Goal: Task Accomplishment & Management: Manage account settings

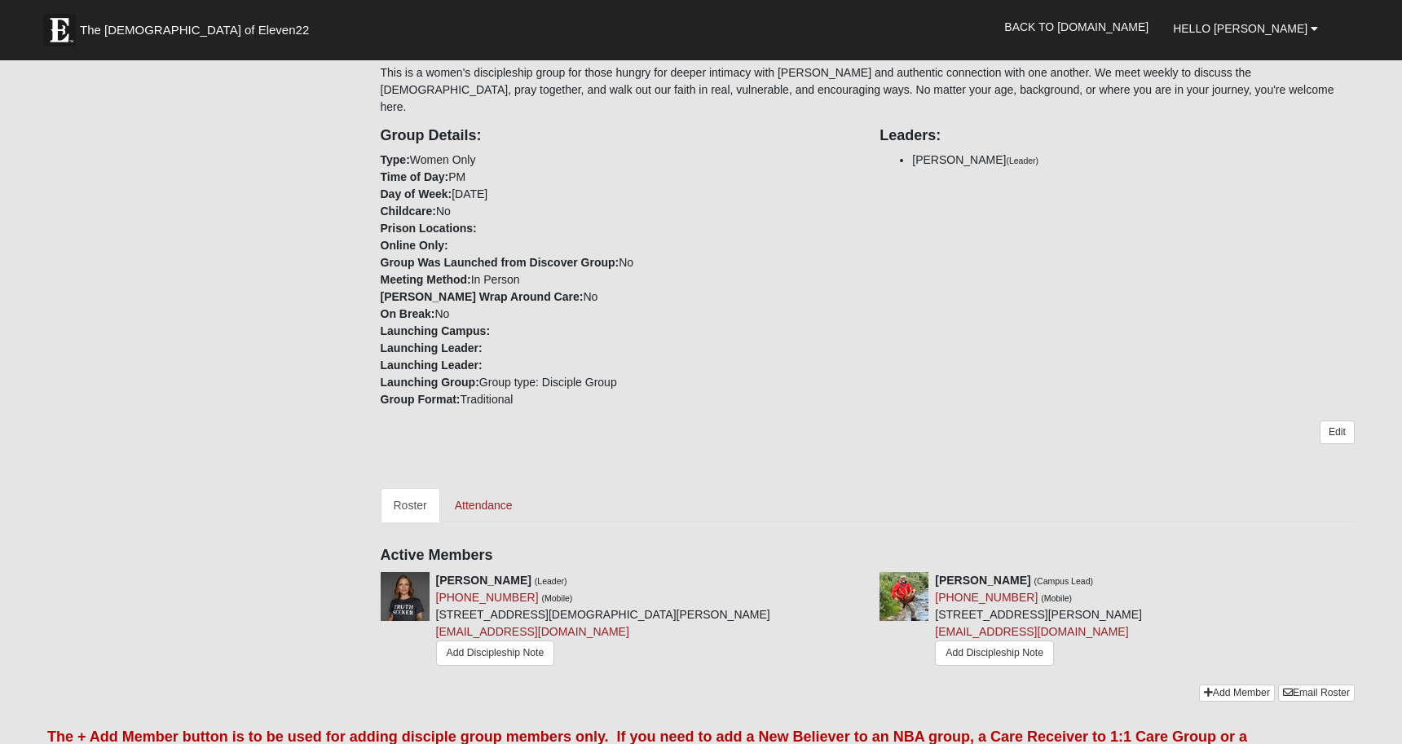
scroll to position [319, 0]
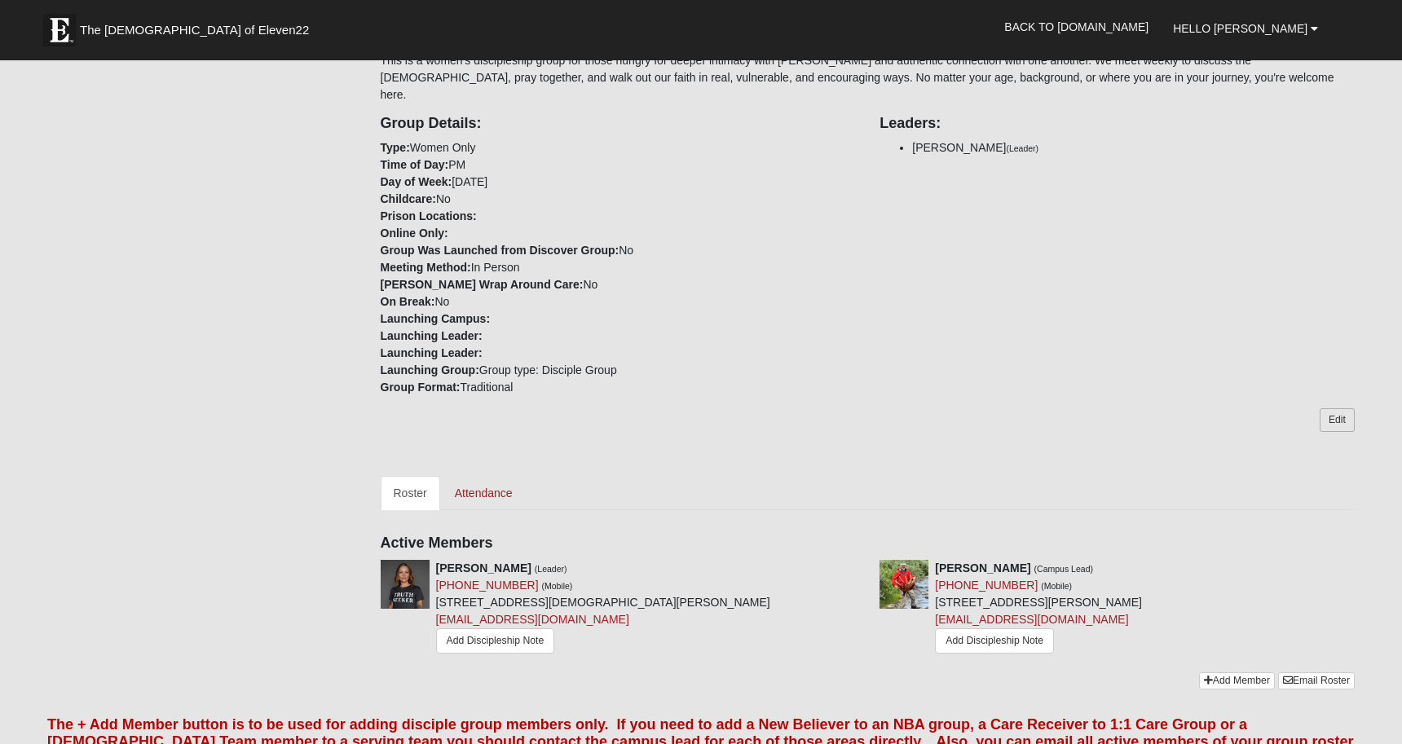
click at [1336, 409] on link "Edit" at bounding box center [1337, 421] width 35 height 24
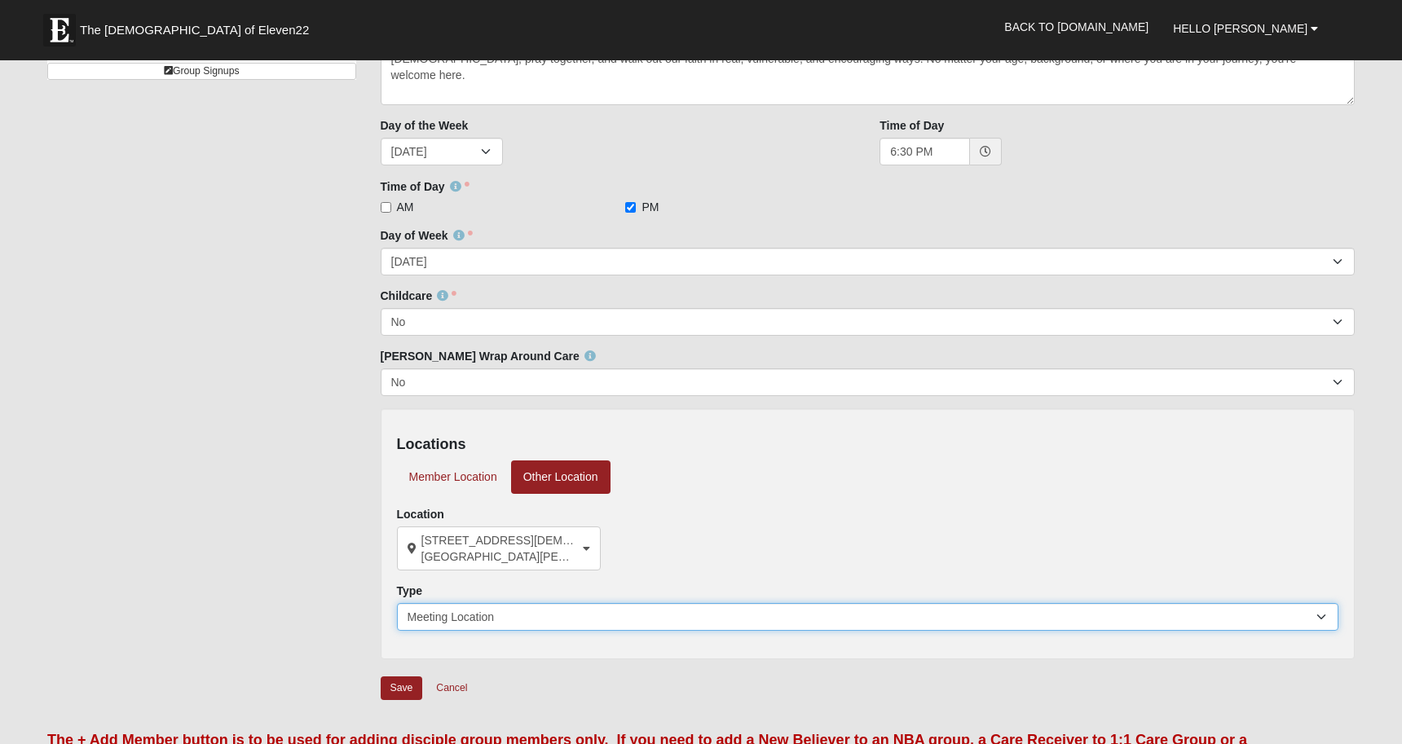
scroll to position [190, 0]
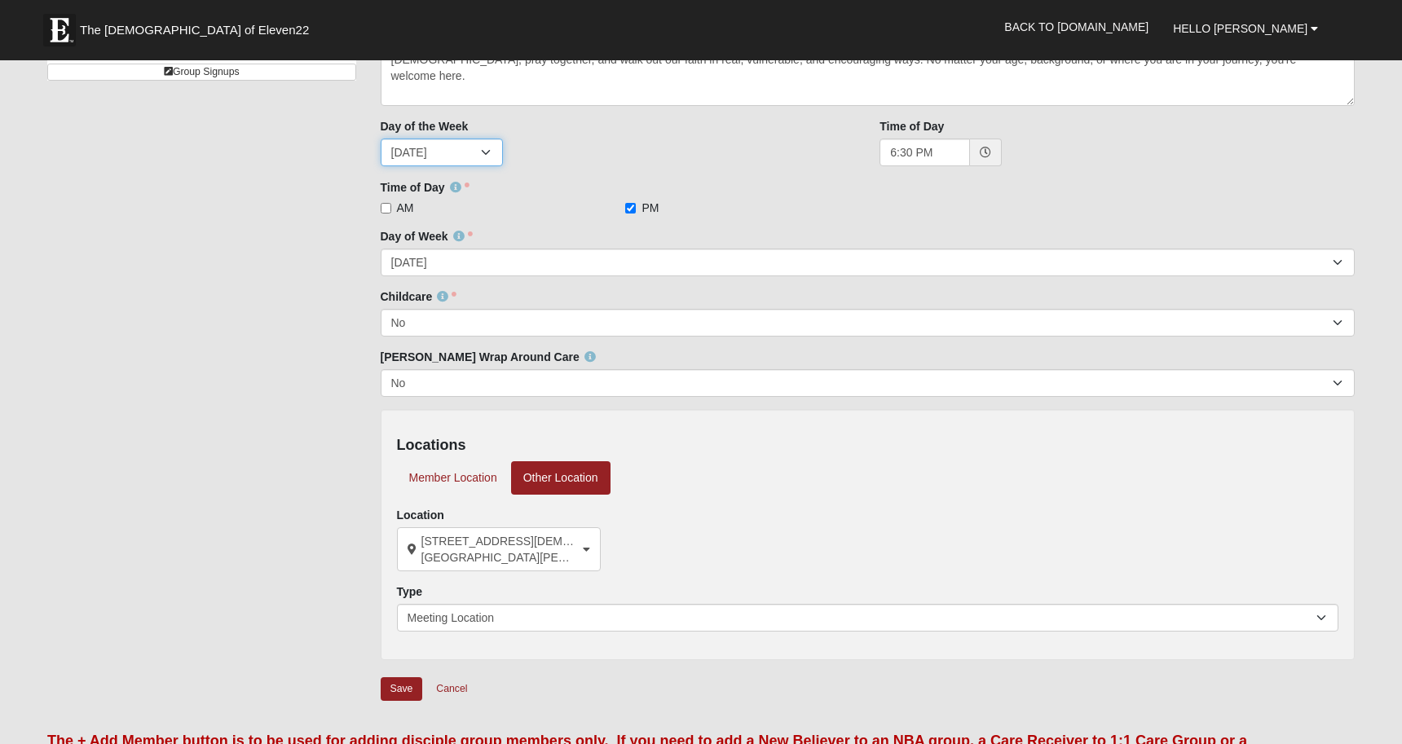
select select "3"
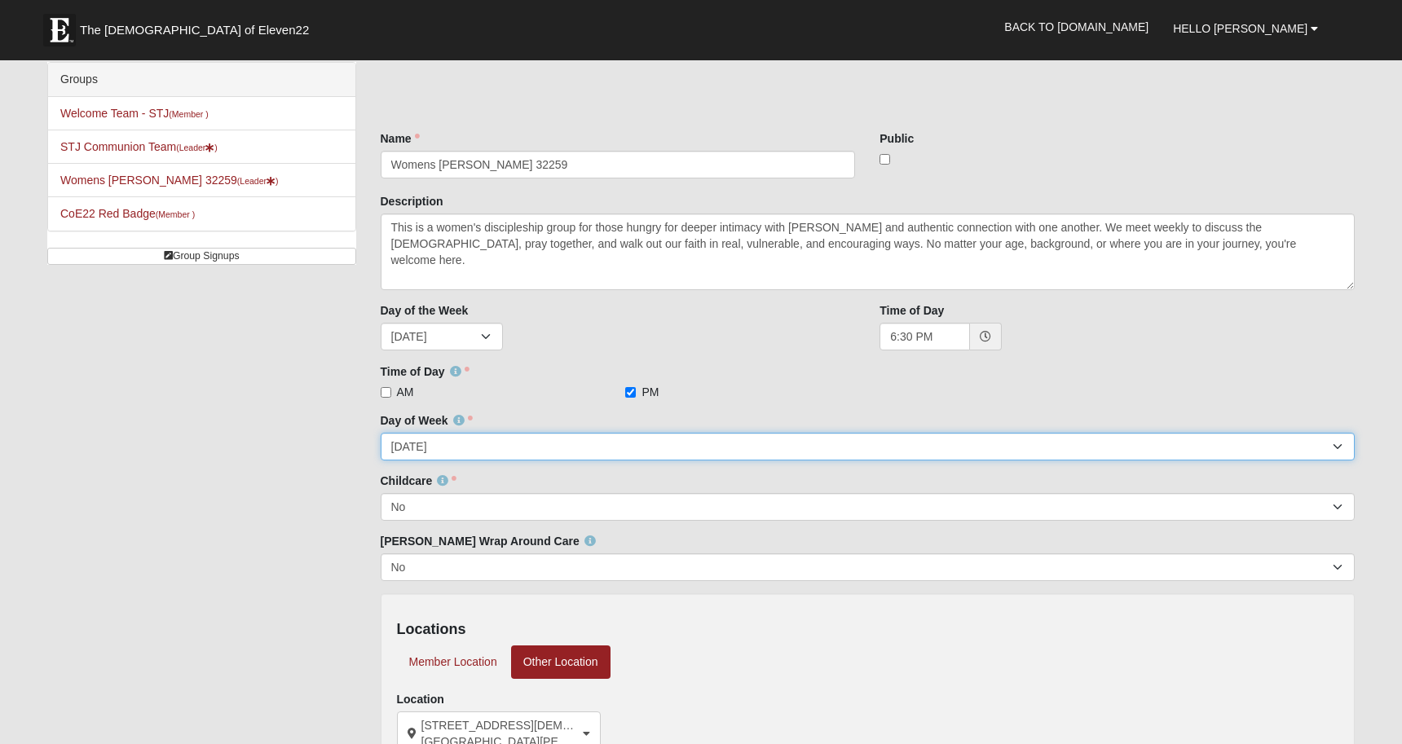
scroll to position [3, 0]
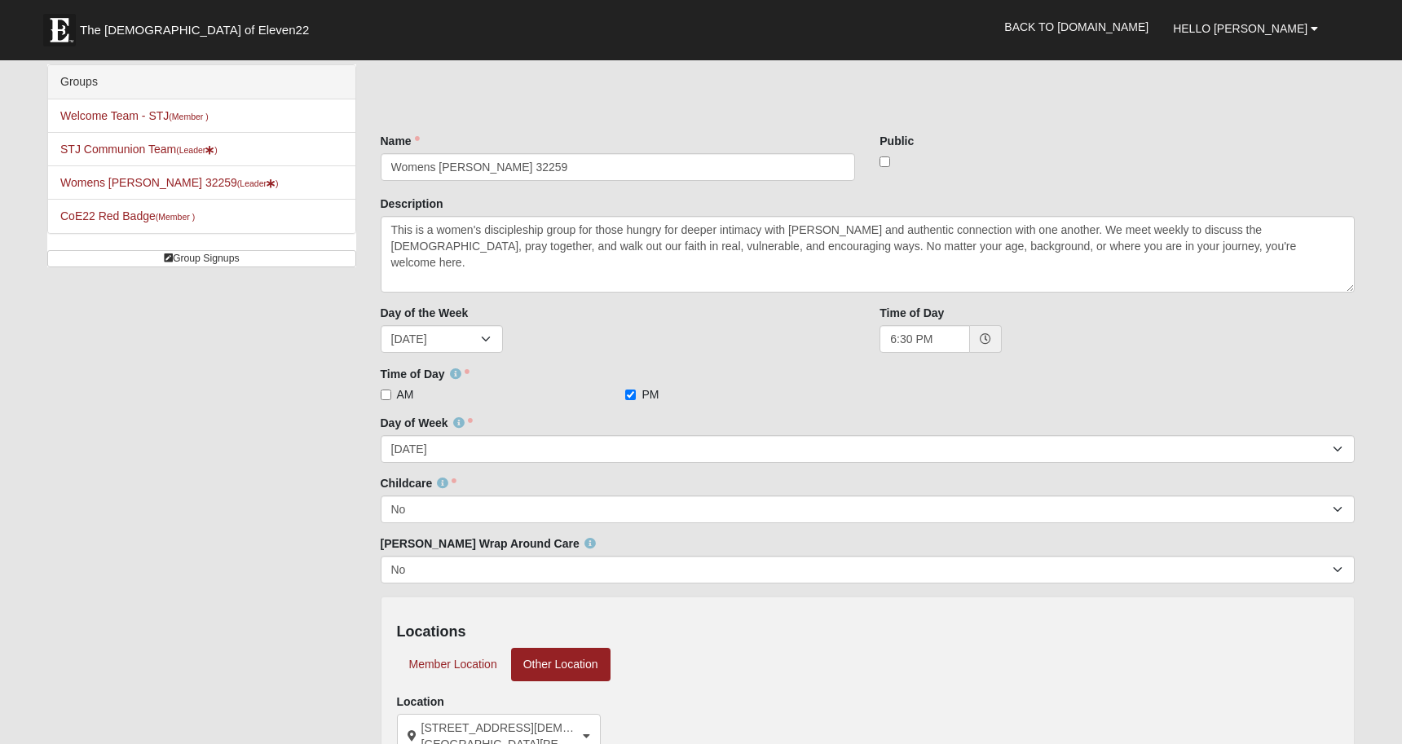
click at [884, 165] on input "checkbox" at bounding box center [885, 162] width 11 height 11
checkbox input "true"
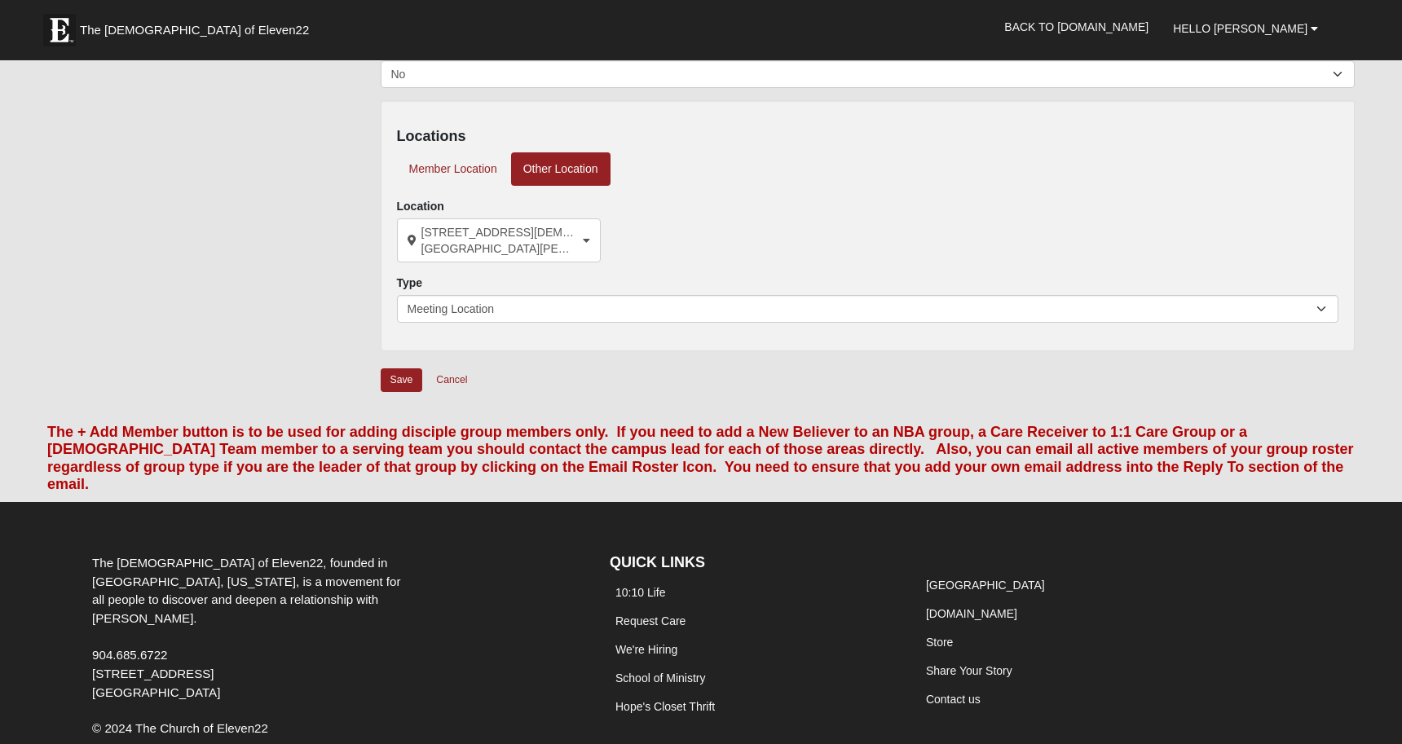
scroll to position [500, 0]
click at [395, 378] on input "Save" at bounding box center [402, 380] width 42 height 24
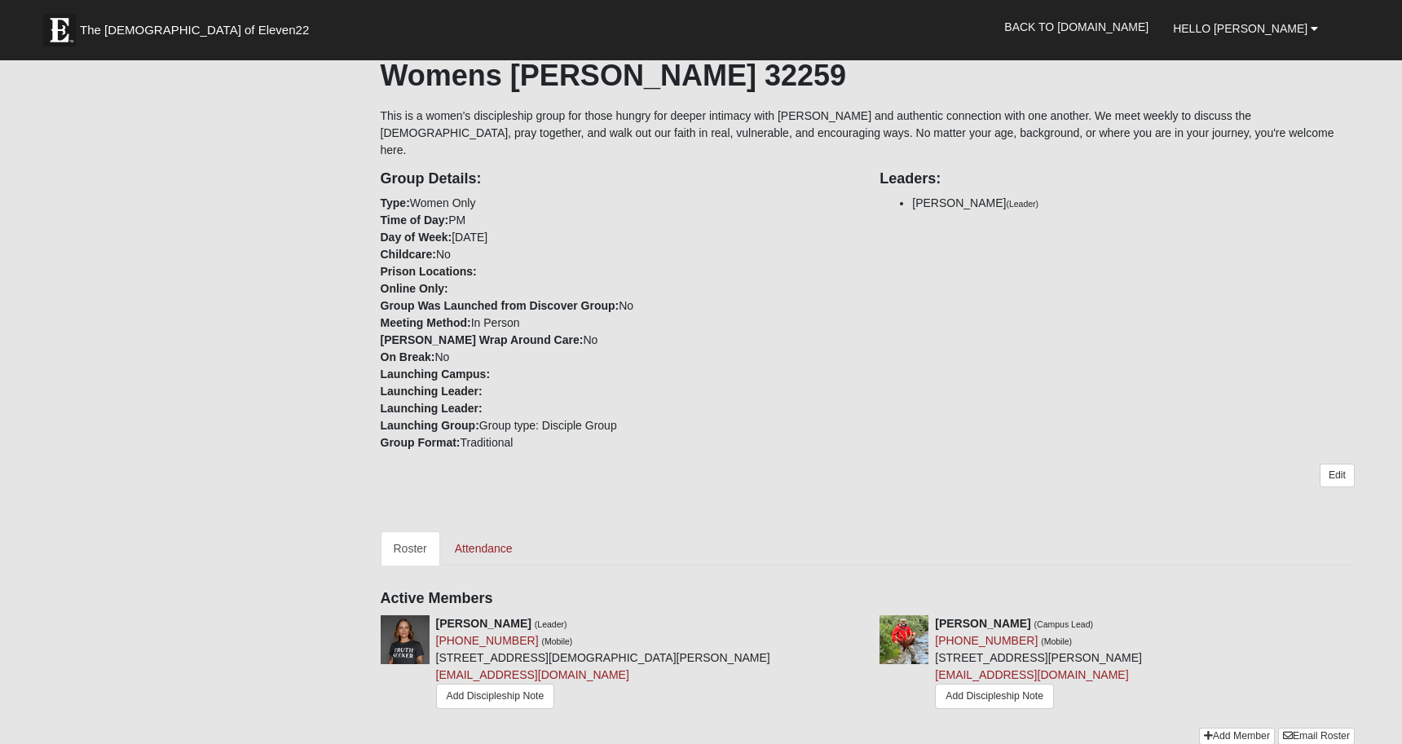
scroll to position [325, 0]
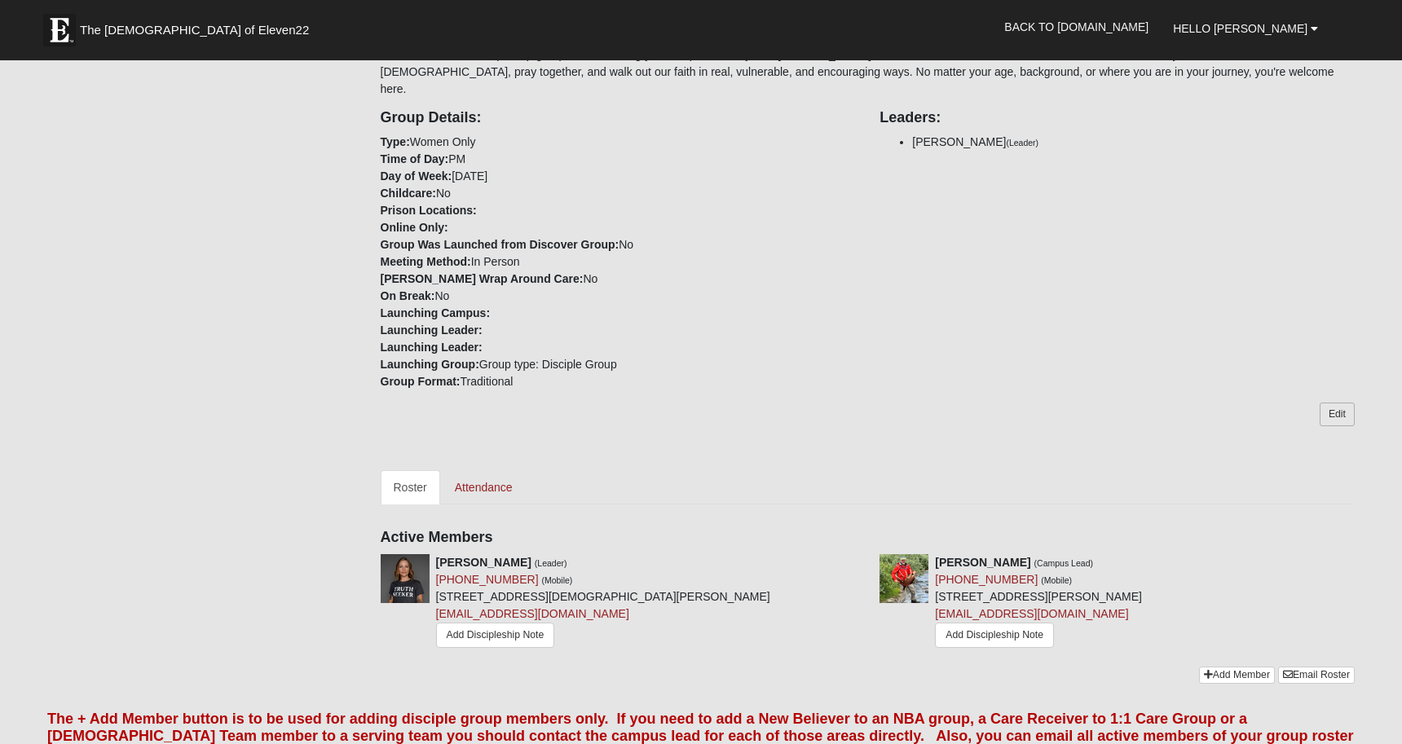
click at [1335, 403] on link "Edit" at bounding box center [1337, 415] width 35 height 24
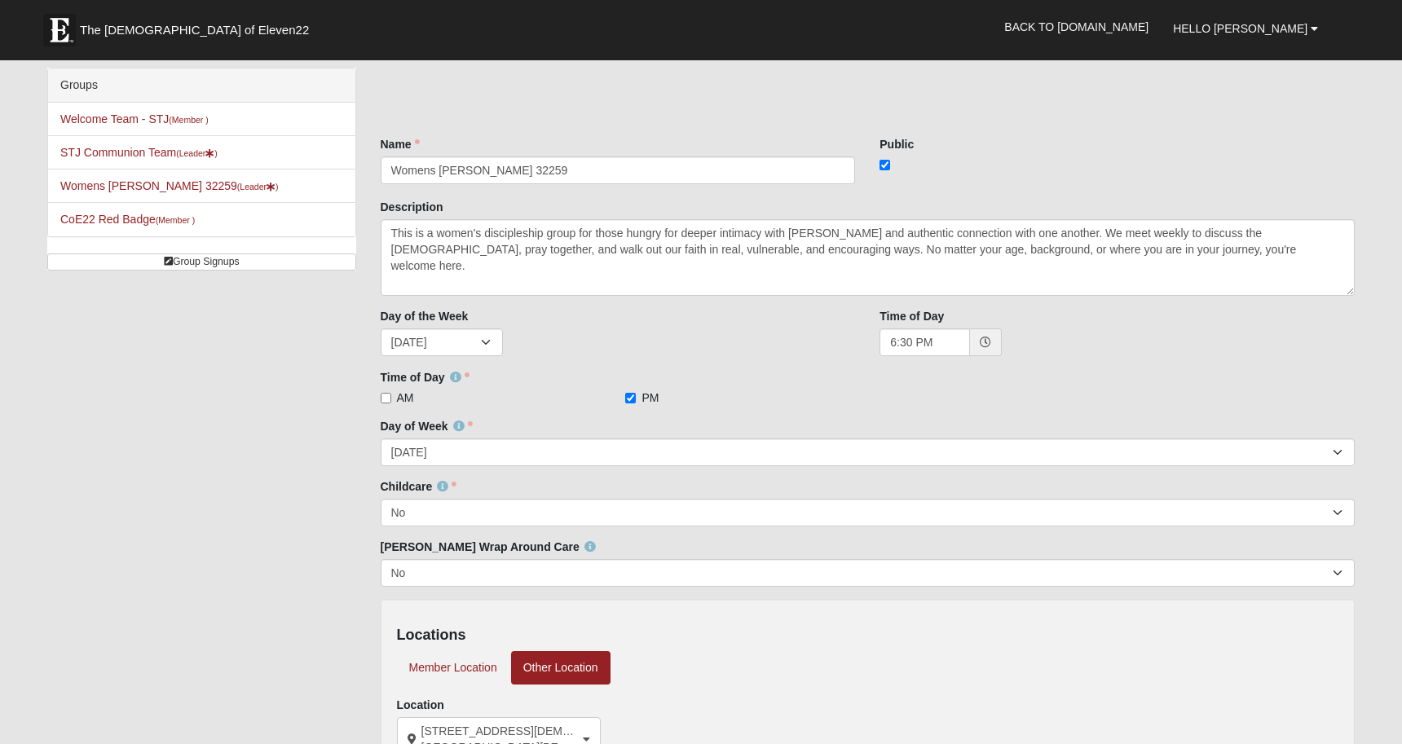
click at [887, 166] on input "checkbox" at bounding box center [885, 165] width 11 height 11
checkbox input "false"
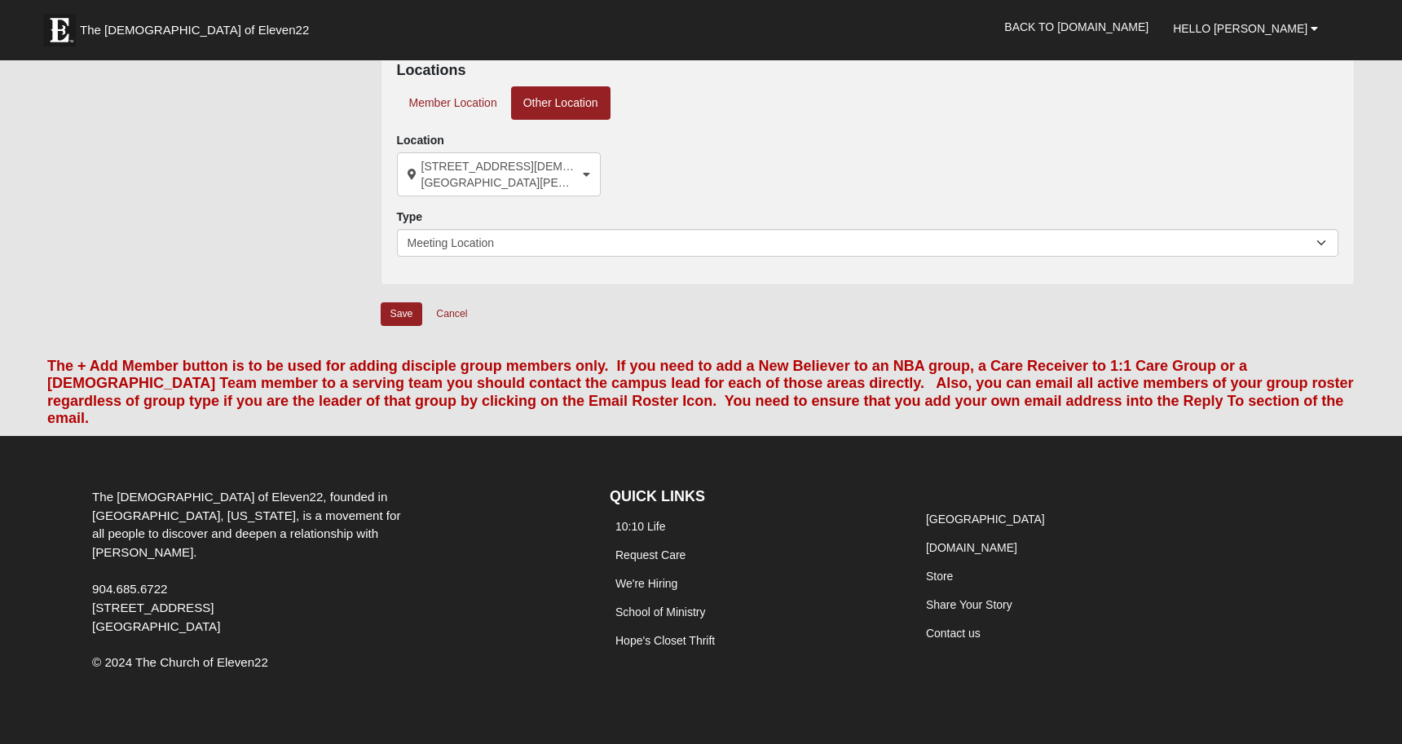
scroll to position [564, 0]
click at [404, 314] on input "Save" at bounding box center [402, 315] width 42 height 24
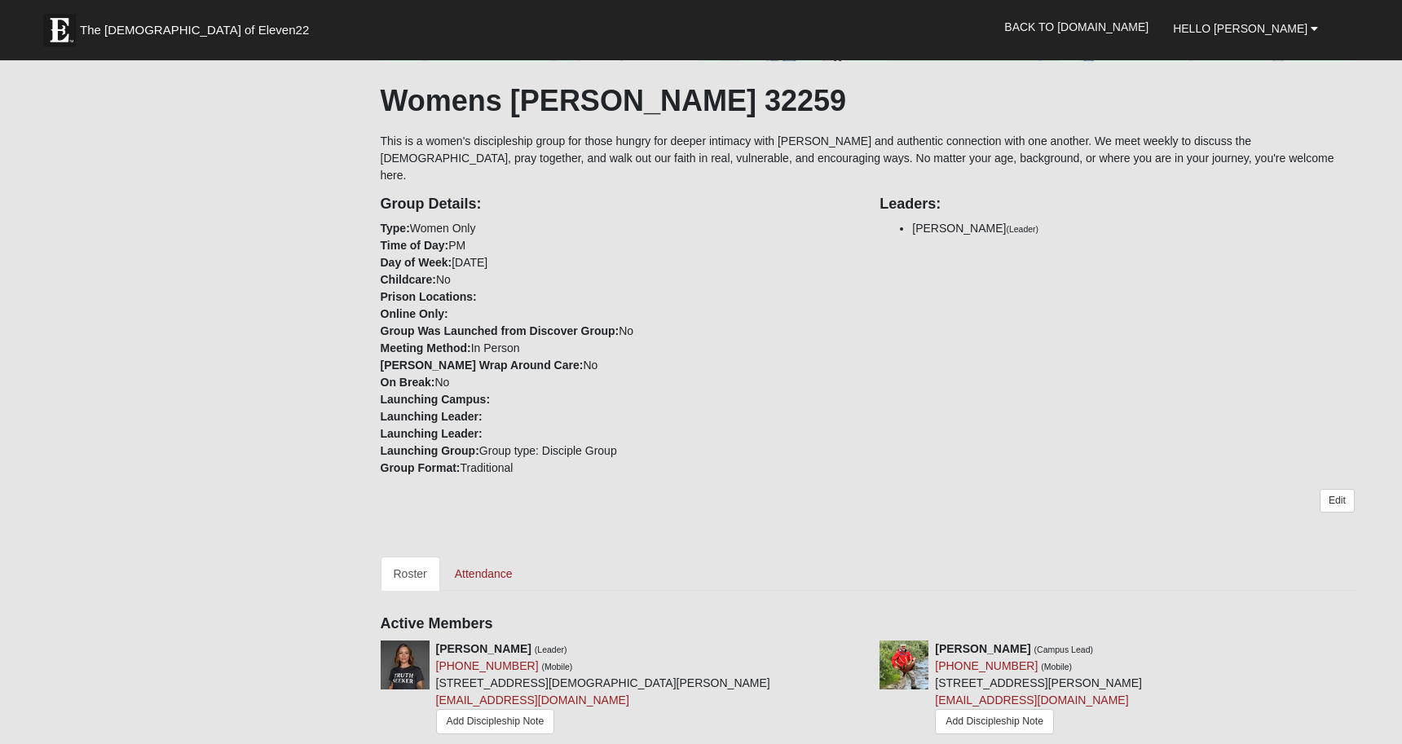
scroll to position [245, 0]
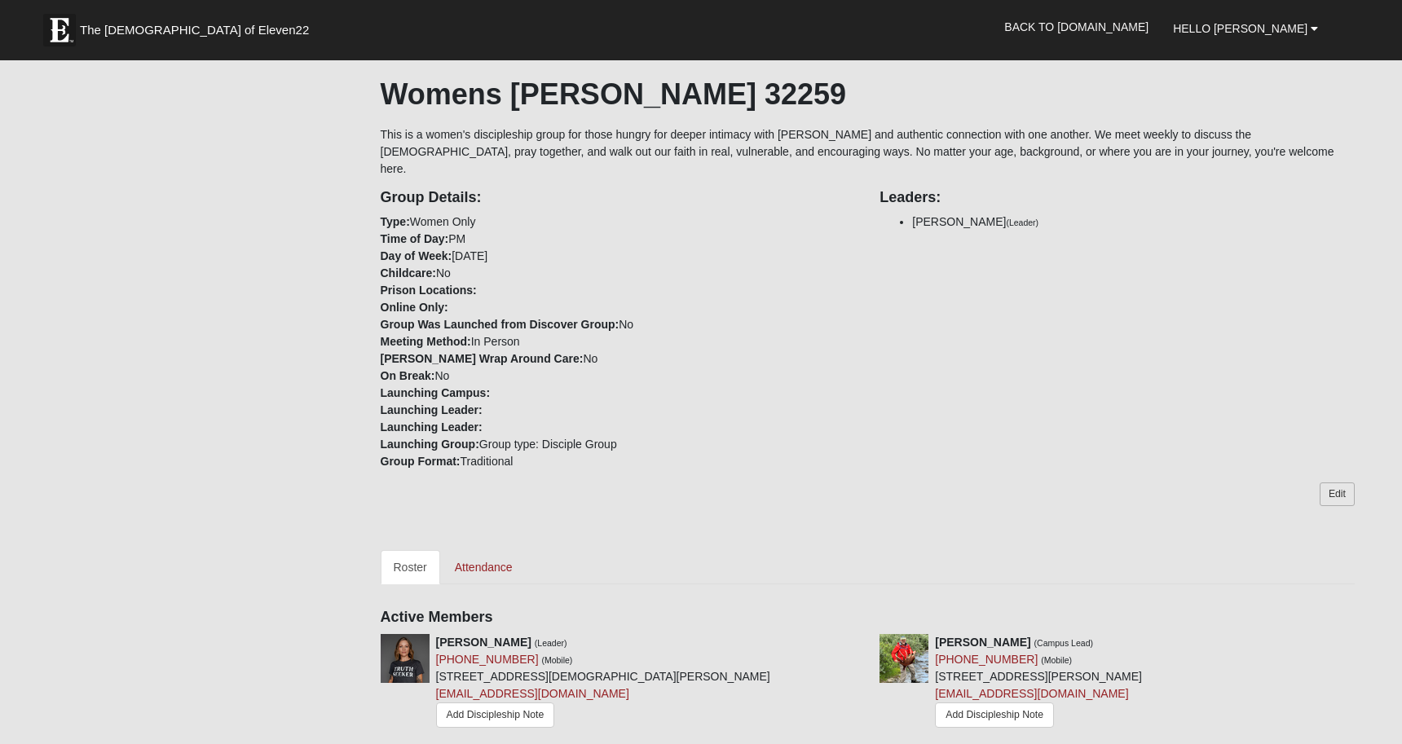
click at [1341, 483] on link "Edit" at bounding box center [1337, 495] width 35 height 24
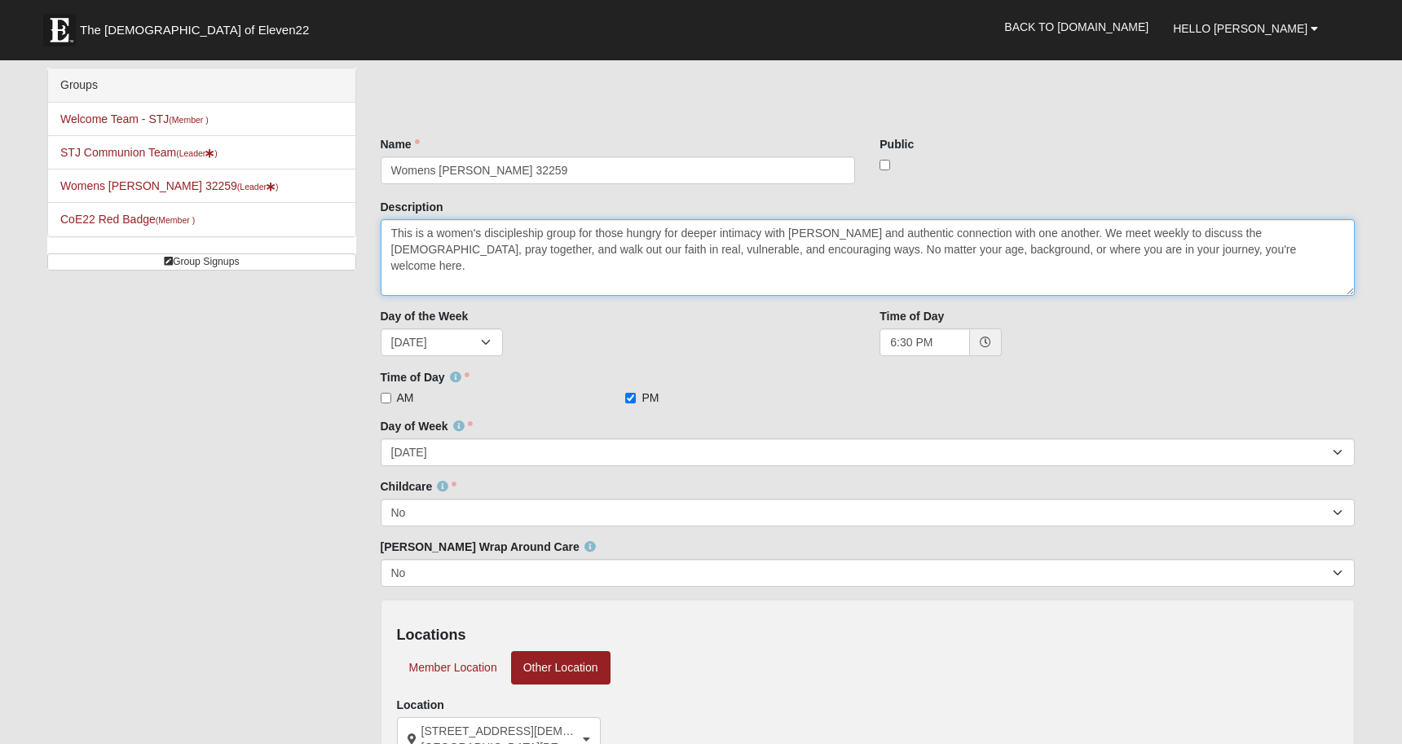
click at [1181, 254] on textarea "This is a women's discipleship group for those hungry for deeper intimacy with …" at bounding box center [868, 257] width 975 height 77
type textarea "This is a women's discipleship group for those hungry for deeper intimacy with …"
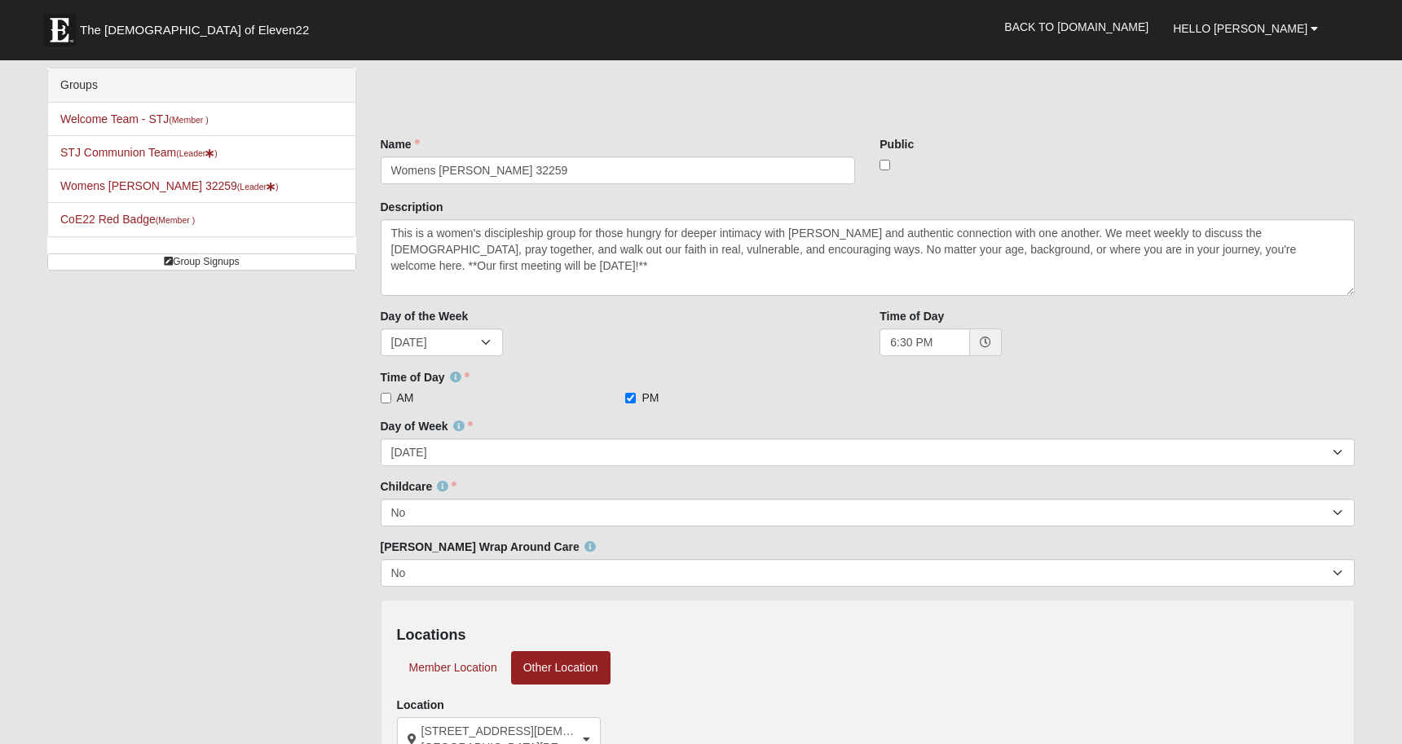
click at [888, 167] on input "checkbox" at bounding box center [885, 165] width 11 height 11
checkbox input "true"
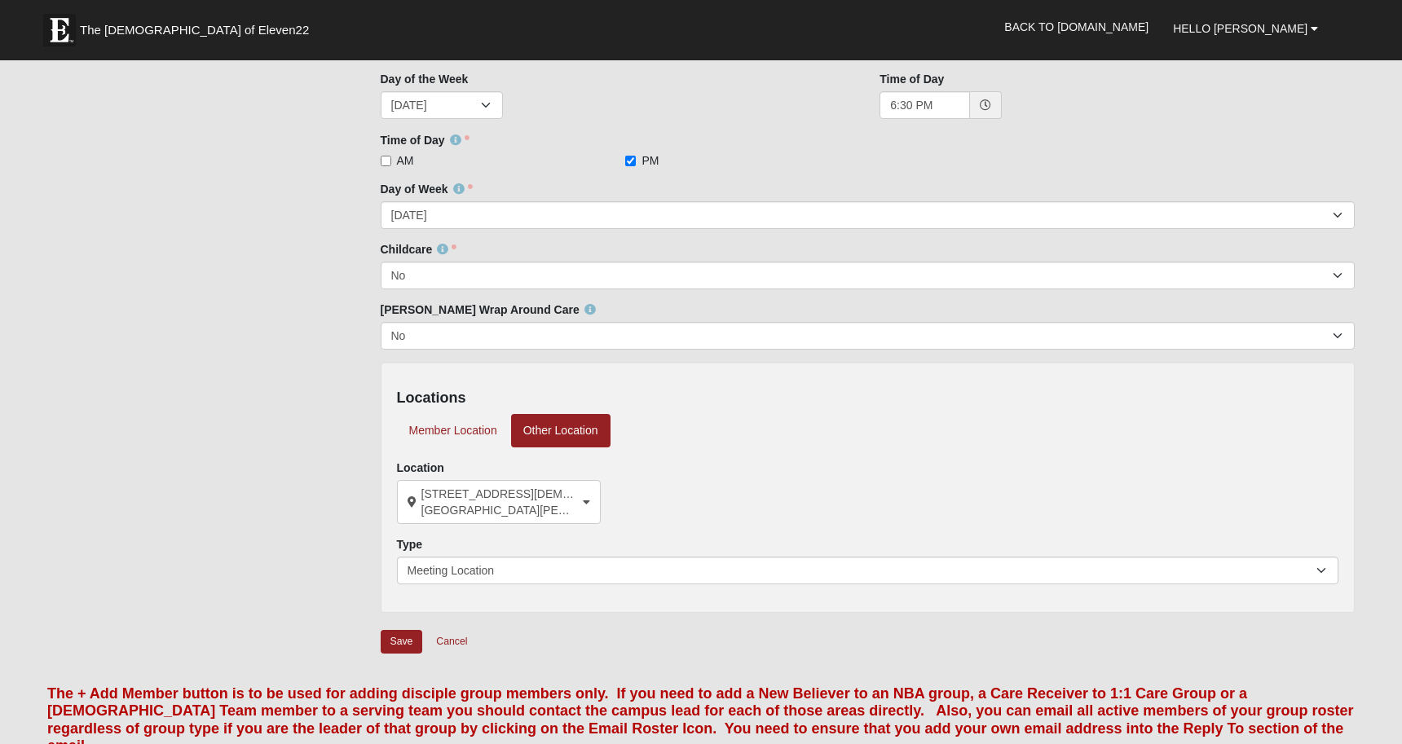
scroll to position [256, 0]
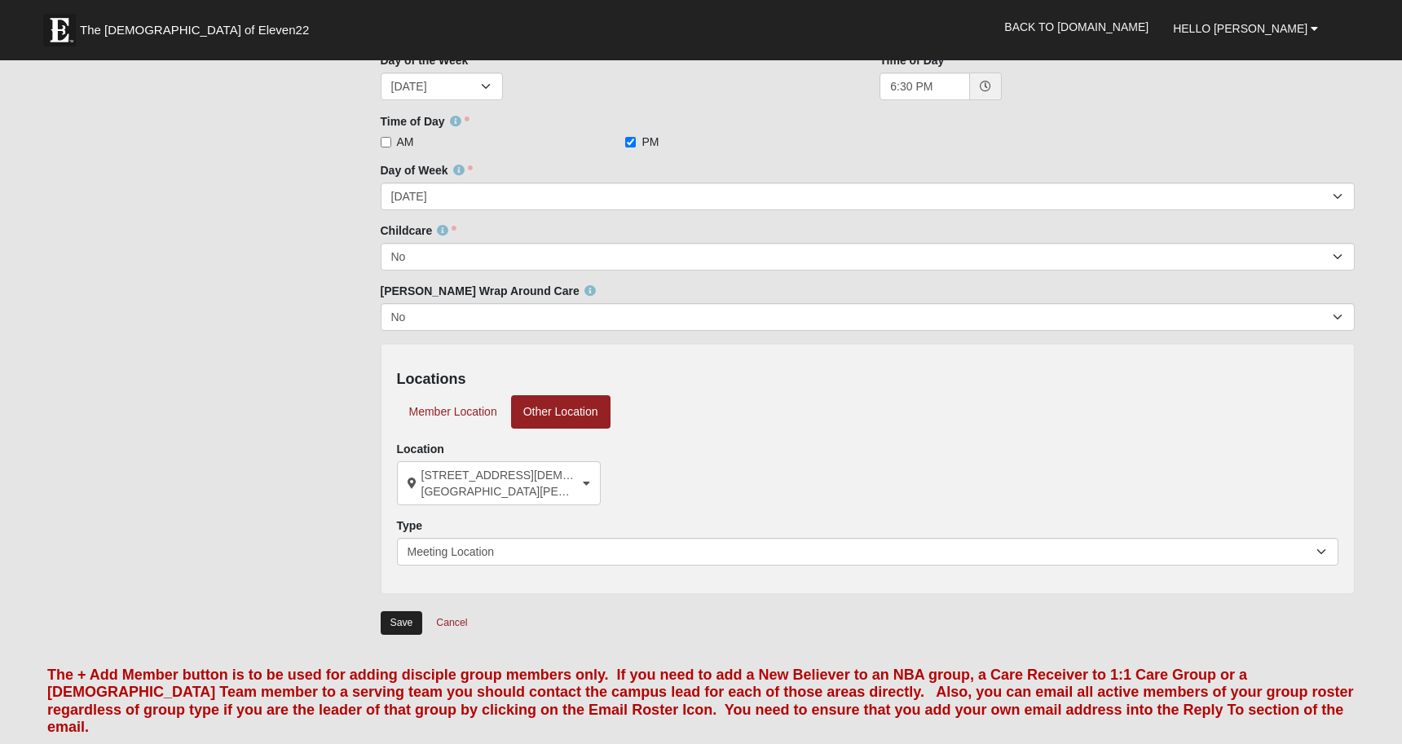
click at [410, 625] on input "Save" at bounding box center [402, 624] width 42 height 24
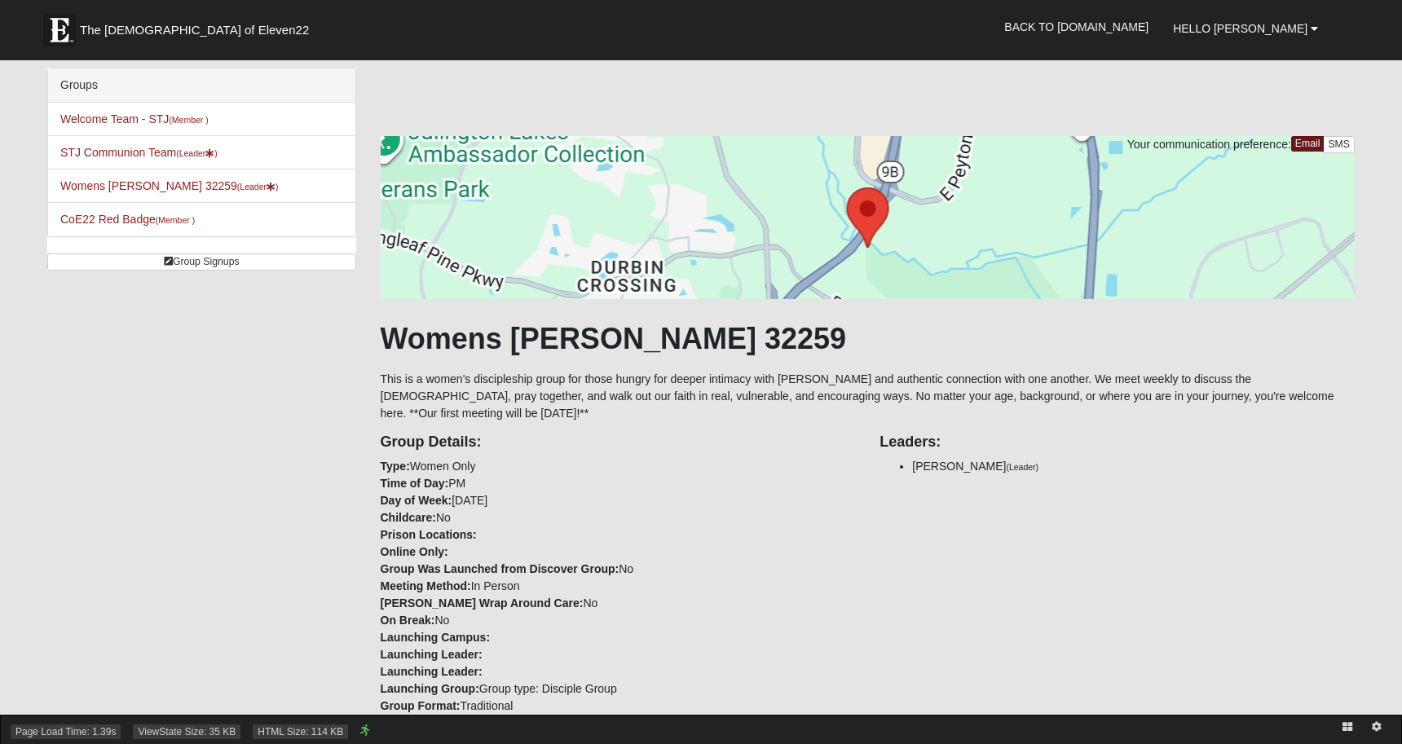
scroll to position [0, 0]
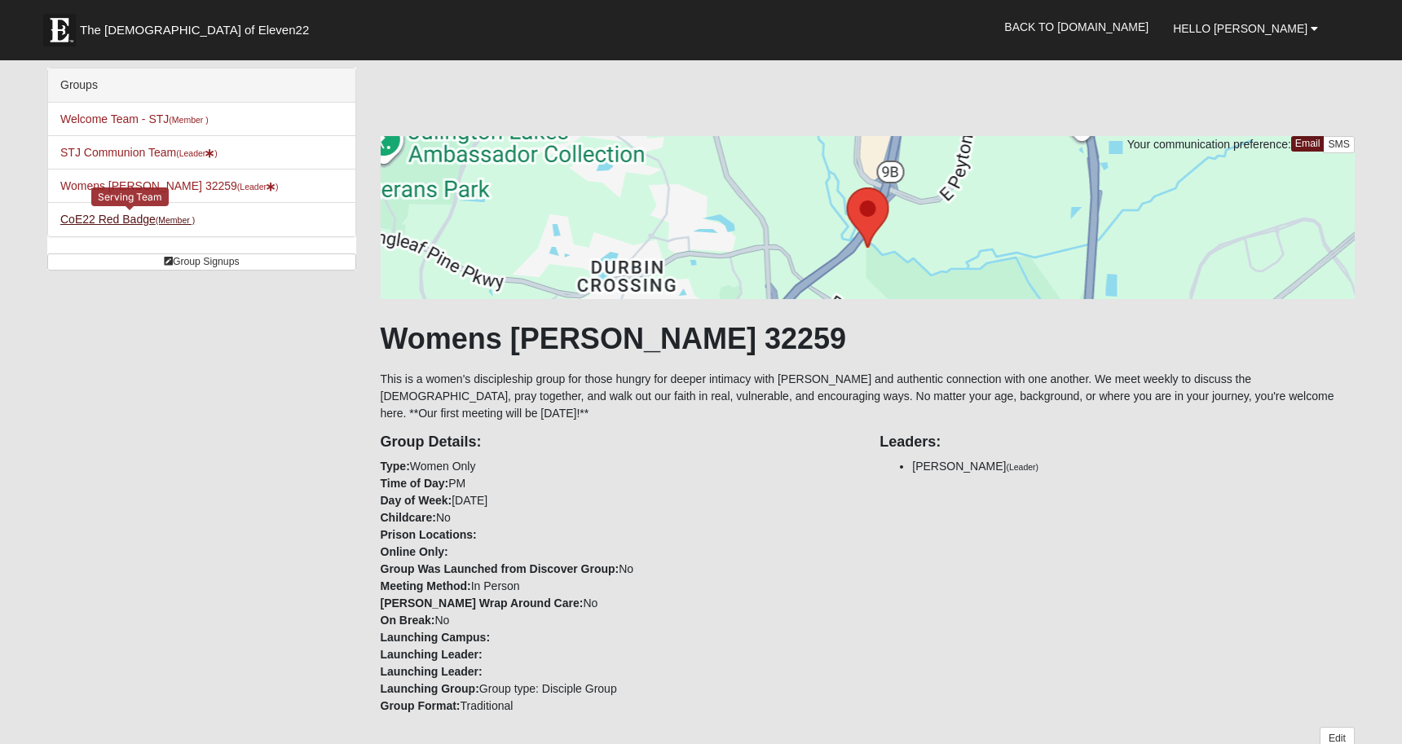
click at [114, 221] on link "CoE22 Red Badge (Member )" at bounding box center [127, 219] width 135 height 13
